Goal: Information Seeking & Learning: Learn about a topic

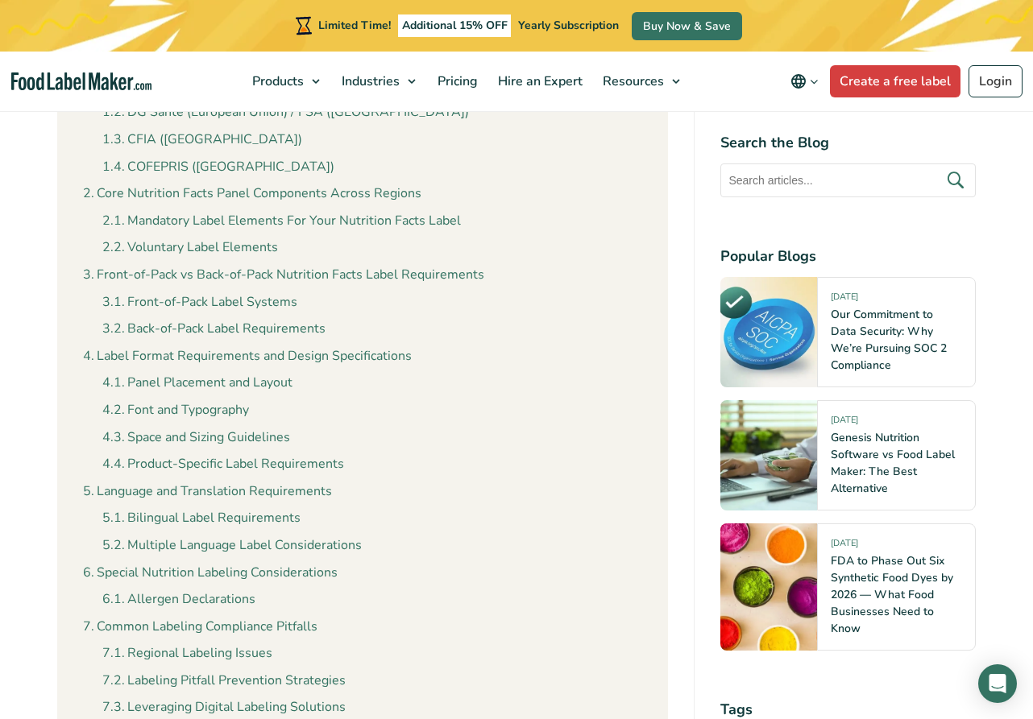
scroll to position [1018, 0]
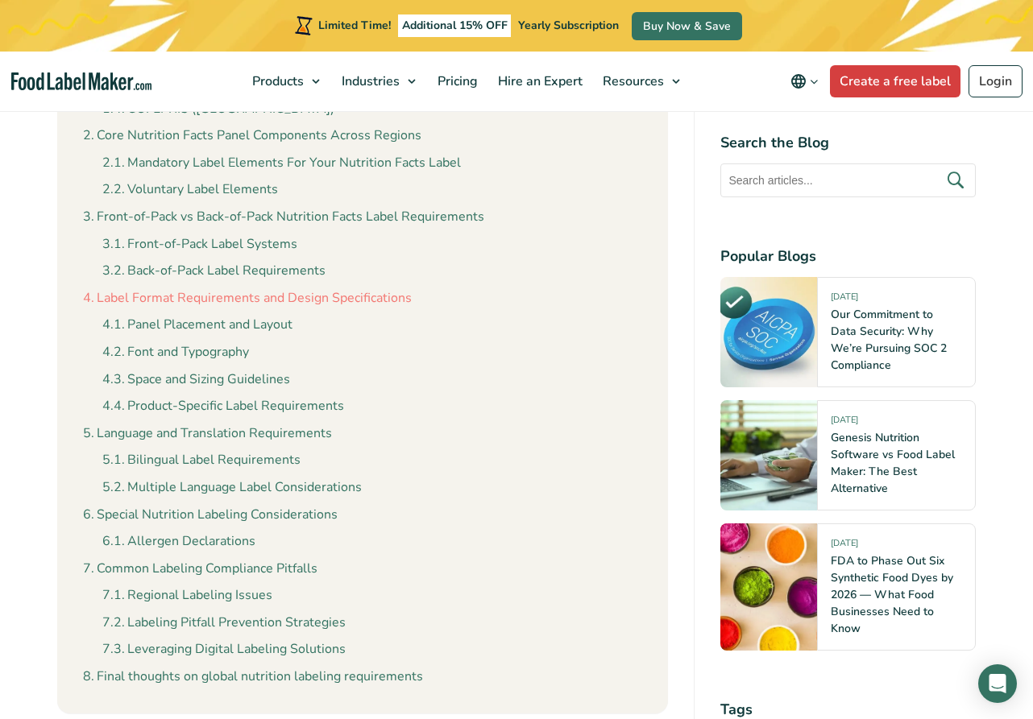
click at [315, 288] on link "Label Format Requirements and Design Specifications" at bounding box center [247, 298] width 329 height 21
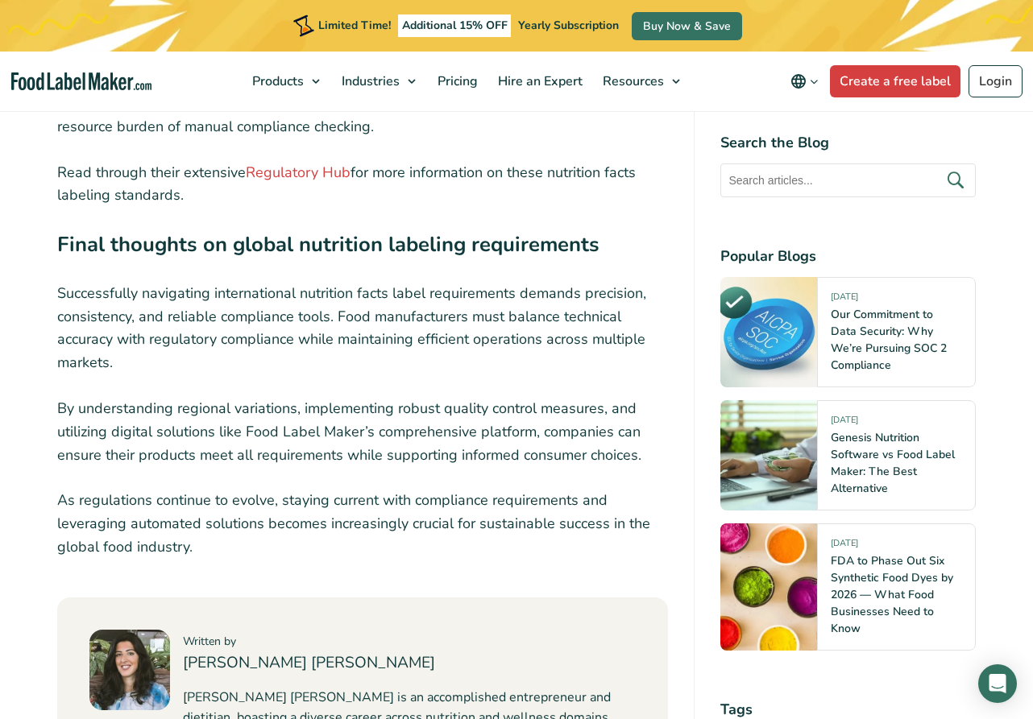
scroll to position [13858, 0]
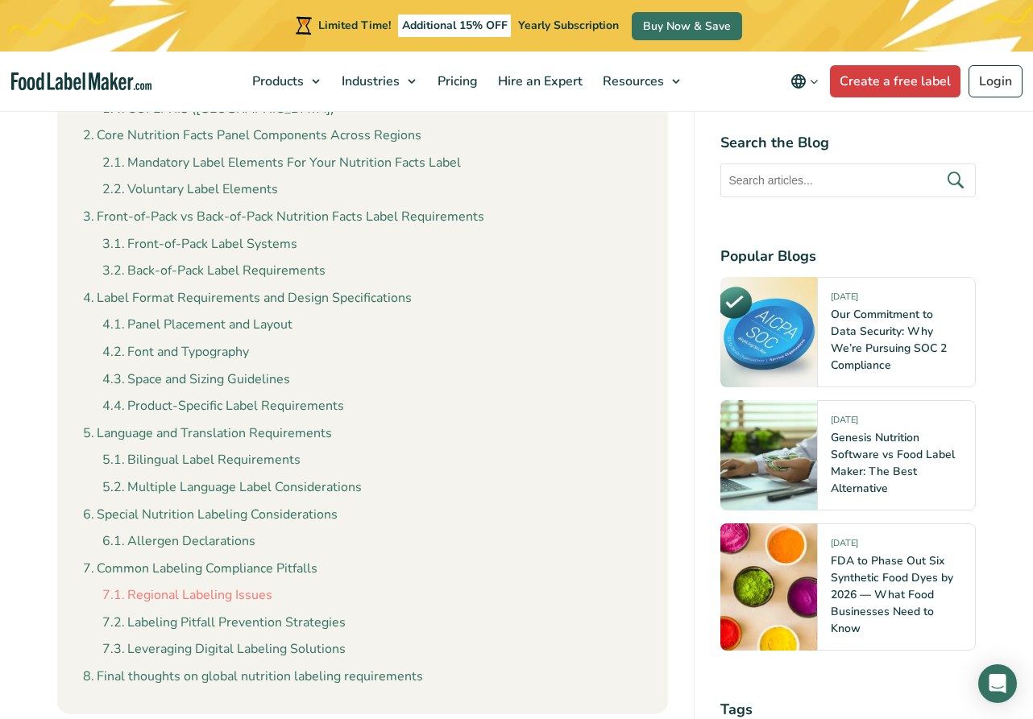
click at [238, 586] on link "Regional Labeling Issues" at bounding box center [187, 596] width 170 height 21
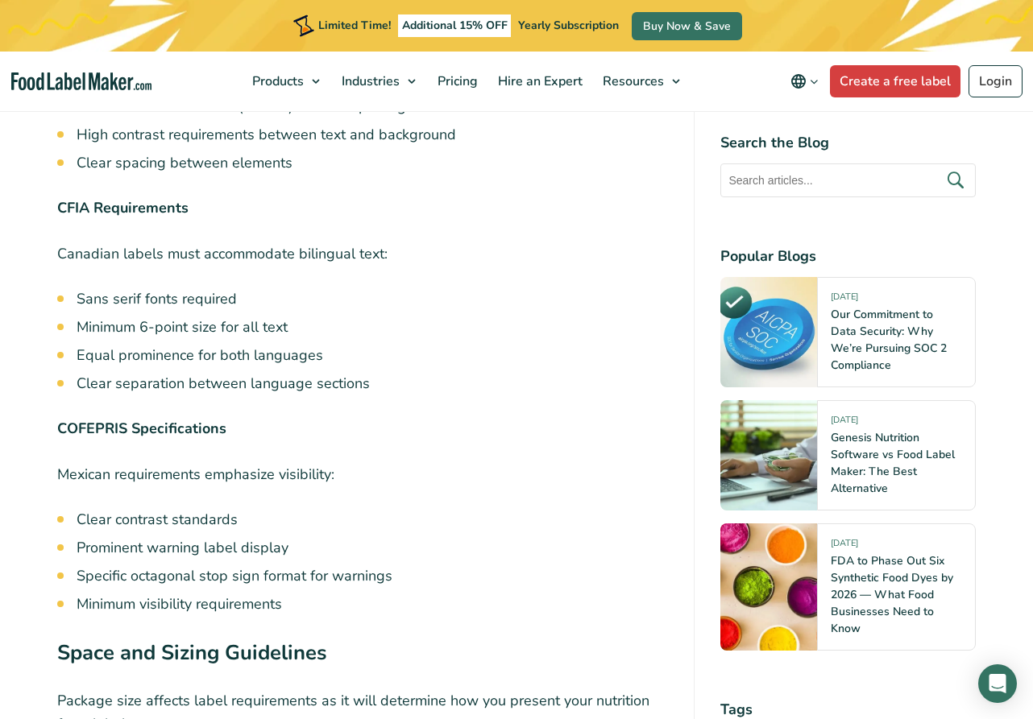
scroll to position [12196, 0]
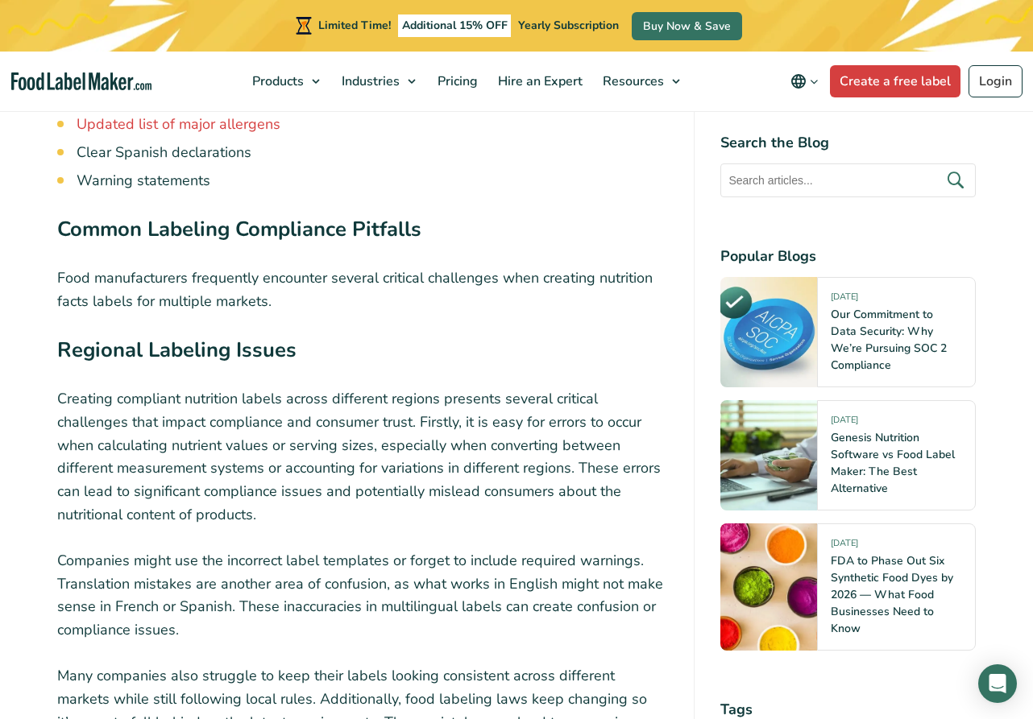
scroll to position [1018, 0]
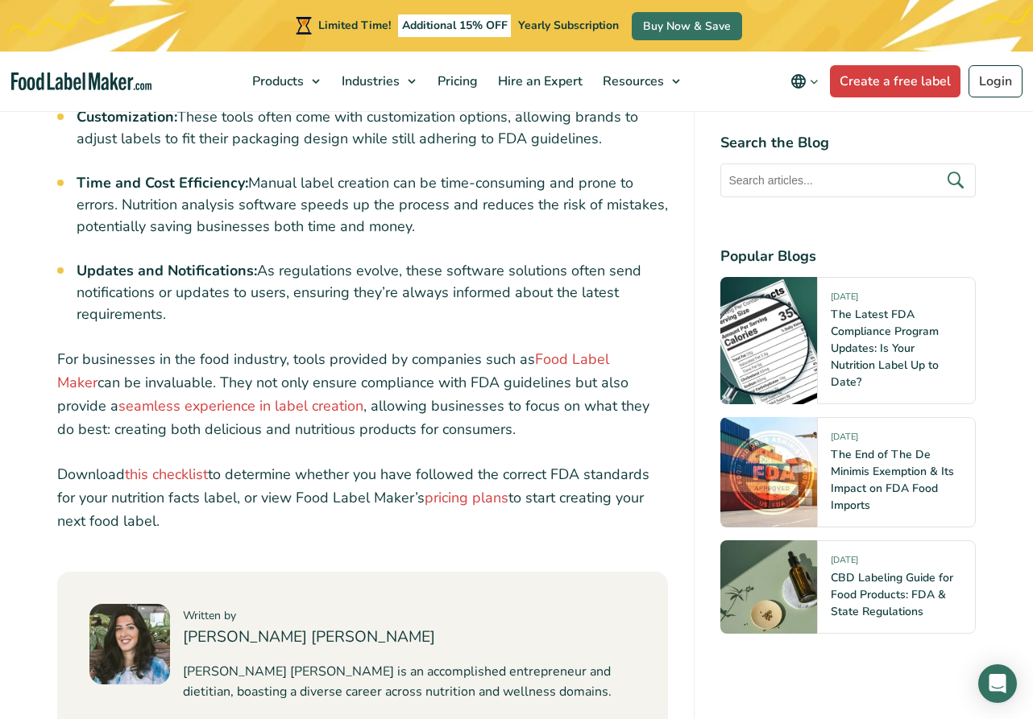
scroll to position [6385, 0]
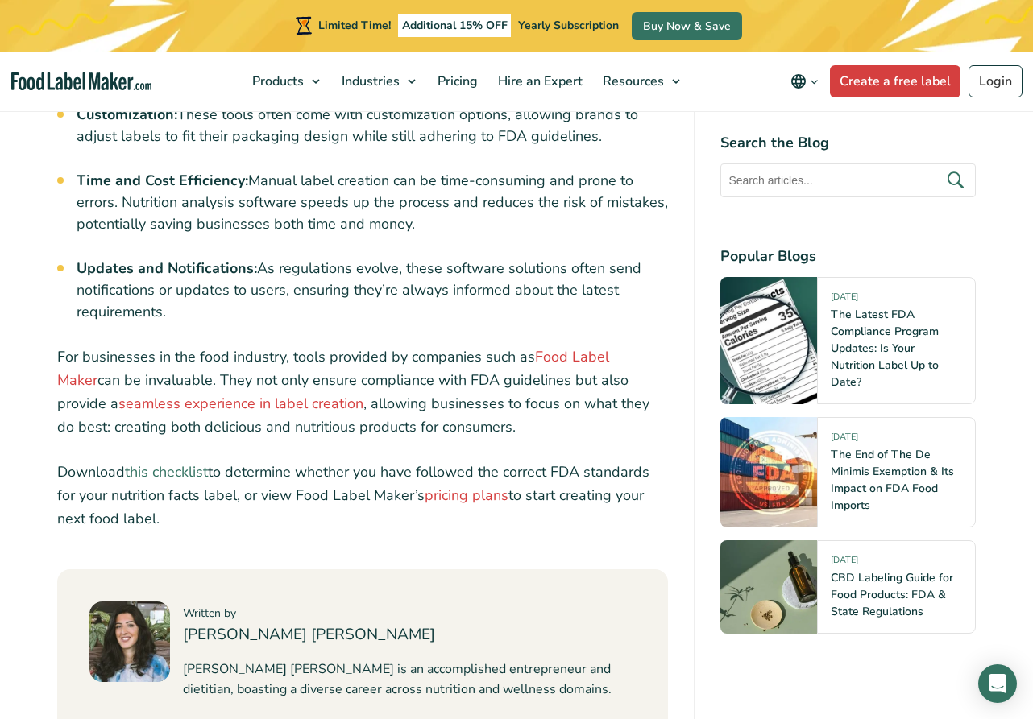
click at [159, 462] on link "this checklist" at bounding box center [166, 471] width 83 height 19
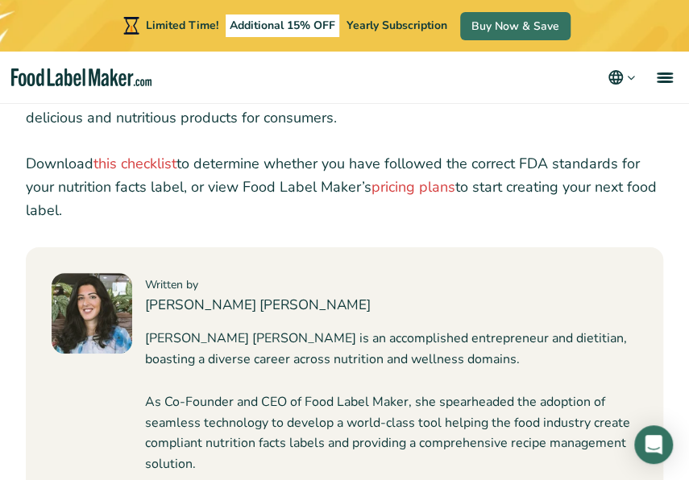
scroll to position [6485, 0]
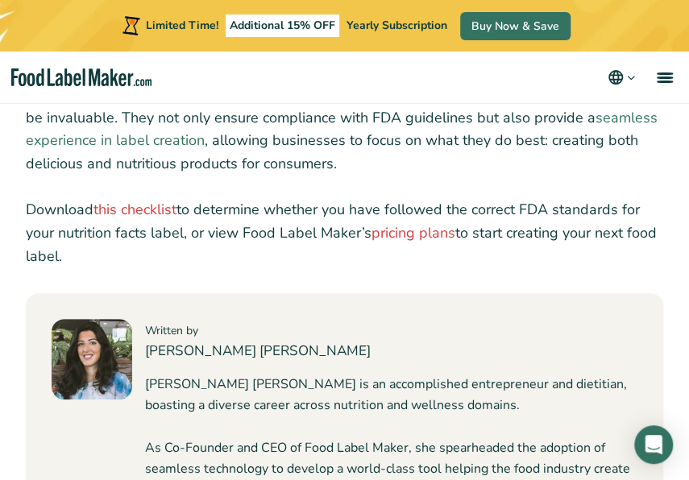
click at [627, 151] on link "seamless experience in label creation" at bounding box center [341, 129] width 631 height 43
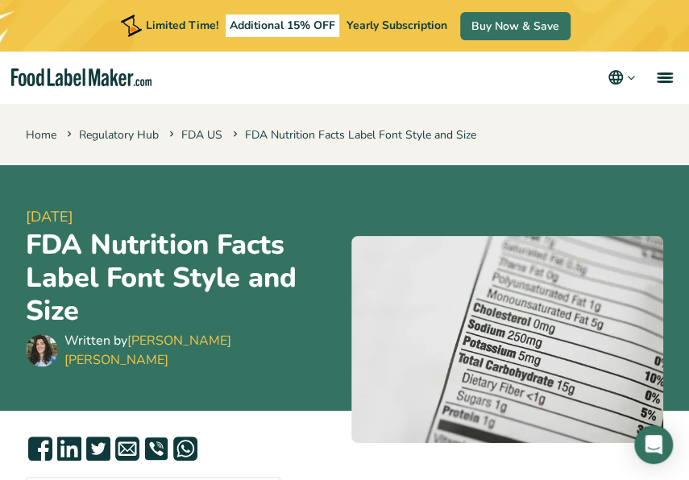
scroll to position [0, 0]
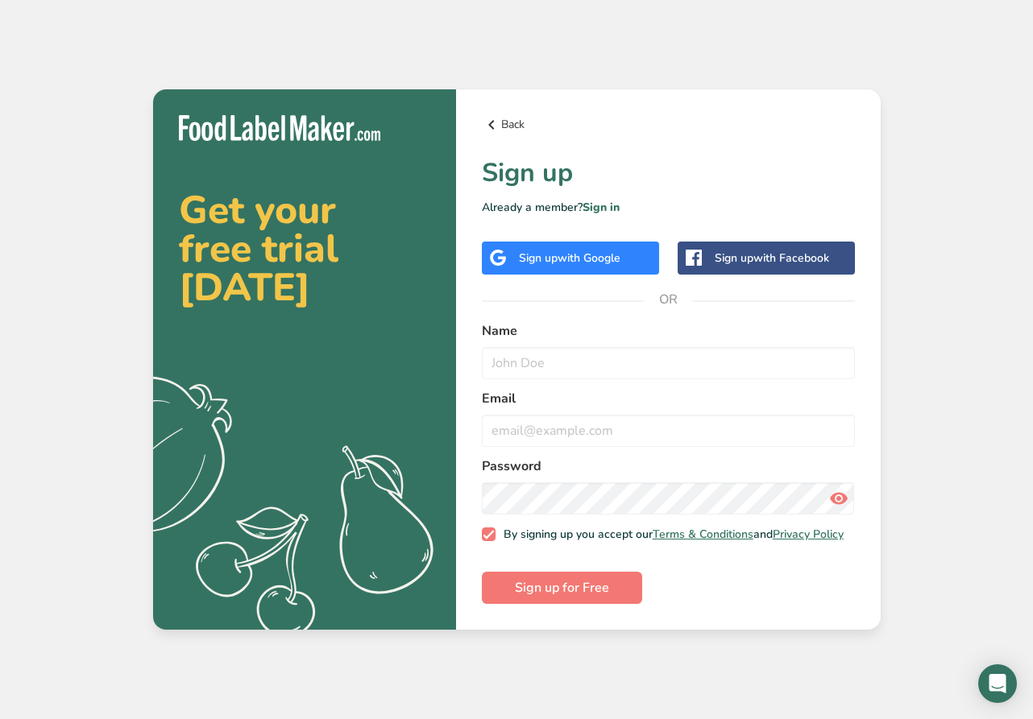
click at [511, 120] on link "Back" at bounding box center [668, 124] width 373 height 19
